Goal: Task Accomplishment & Management: Manage account settings

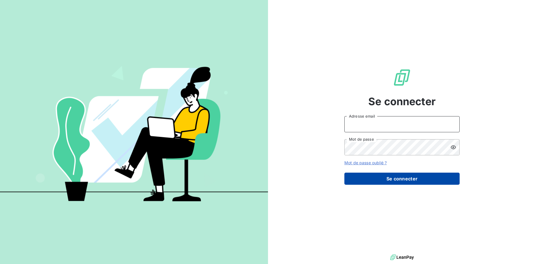
type input "[EMAIL_ADDRESS][DOMAIN_NAME]"
click at [404, 182] on button "Se connecter" at bounding box center [402, 179] width 115 height 12
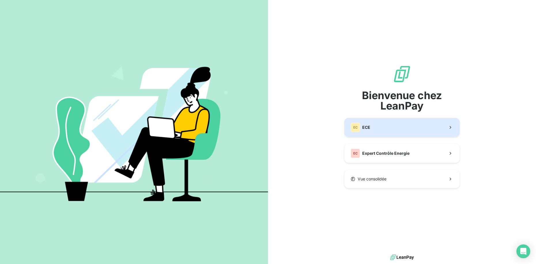
drag, startPoint x: 405, startPoint y: 133, endPoint x: 402, endPoint y: 132, distance: 3.2
click at [402, 132] on button "EC ECE" at bounding box center [402, 127] width 115 height 19
